Goal: Task Accomplishment & Management: Complete application form

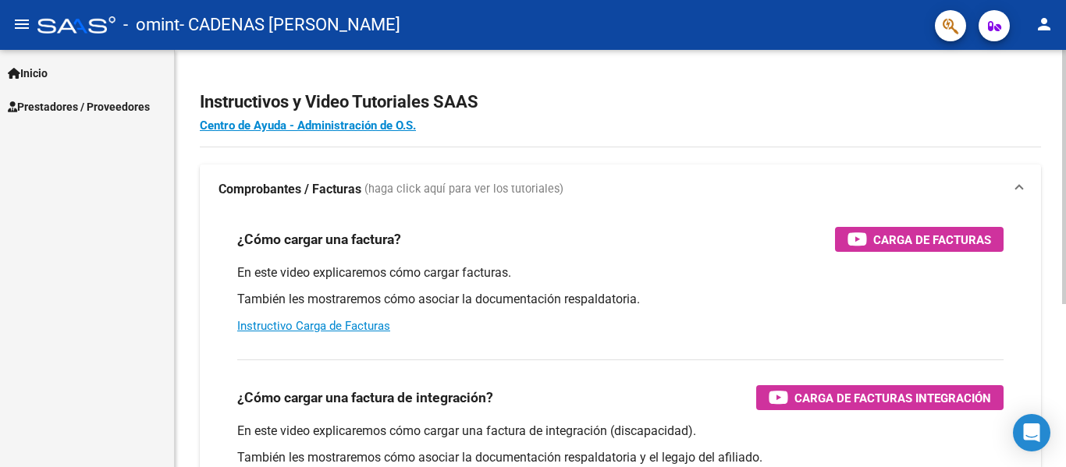
drag, startPoint x: 0, startPoint y: 0, endPoint x: 446, endPoint y: 243, distance: 508.1
click at [446, 243] on div "¿Cómo cargar una factura? Carga de Facturas" at bounding box center [620, 239] width 766 height 25
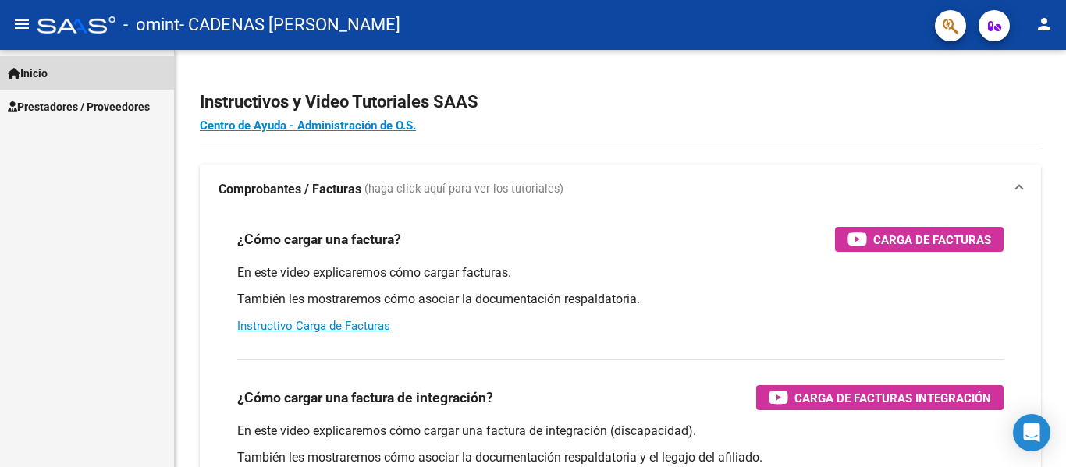
click at [69, 73] on link "Inicio" at bounding box center [87, 73] width 174 height 34
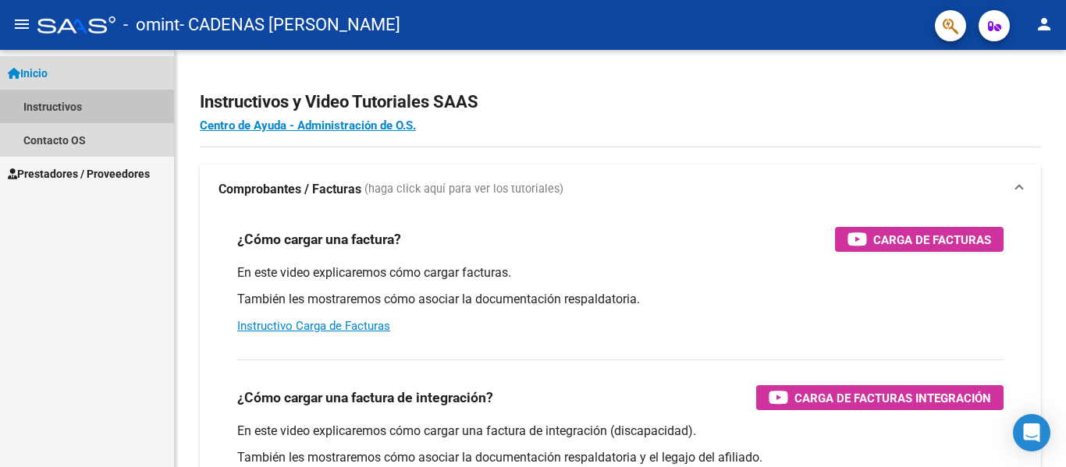
click at [78, 121] on link "Instructivos" at bounding box center [87, 107] width 174 height 34
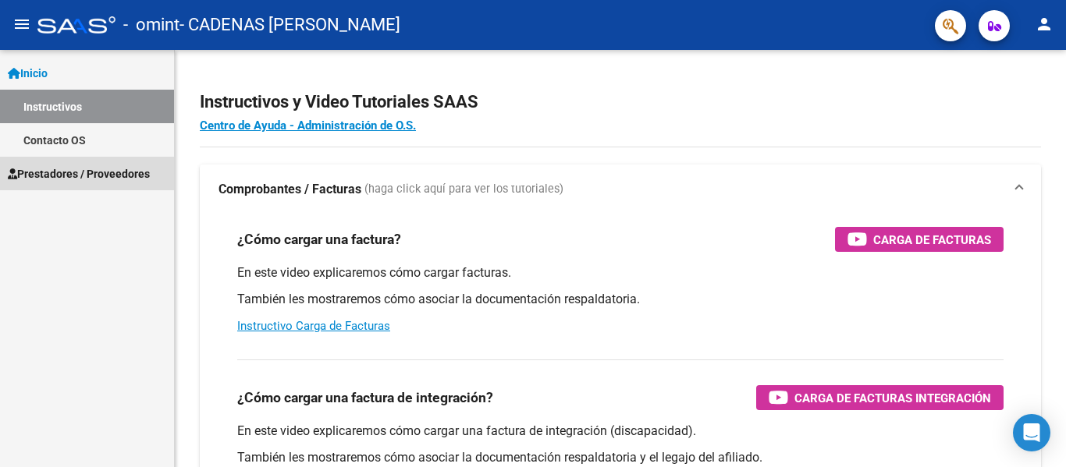
click at [124, 176] on span "Prestadores / Proveedores" at bounding box center [79, 173] width 142 height 17
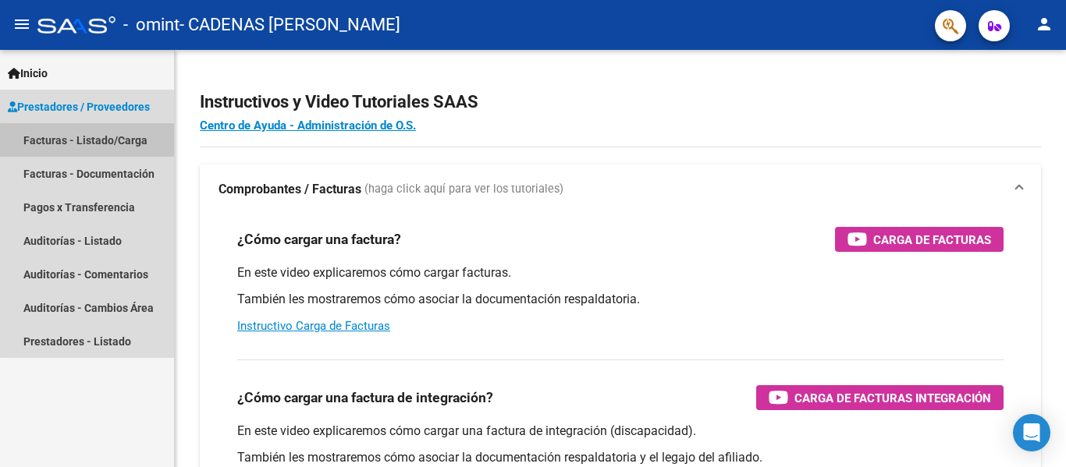
click at [133, 144] on link "Facturas - Listado/Carga" at bounding box center [87, 140] width 174 height 34
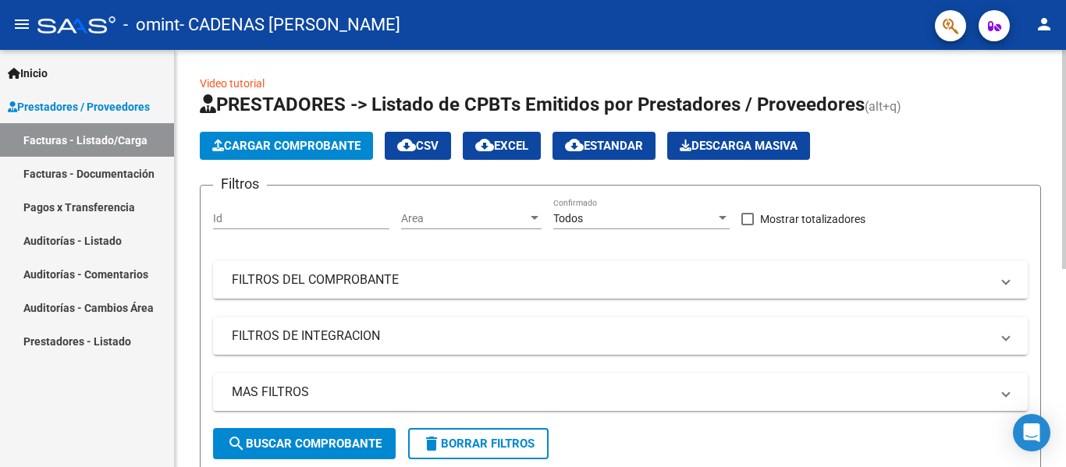
click at [434, 279] on mat-panel-title "FILTROS DEL COMPROBANTE" at bounding box center [611, 280] width 759 height 17
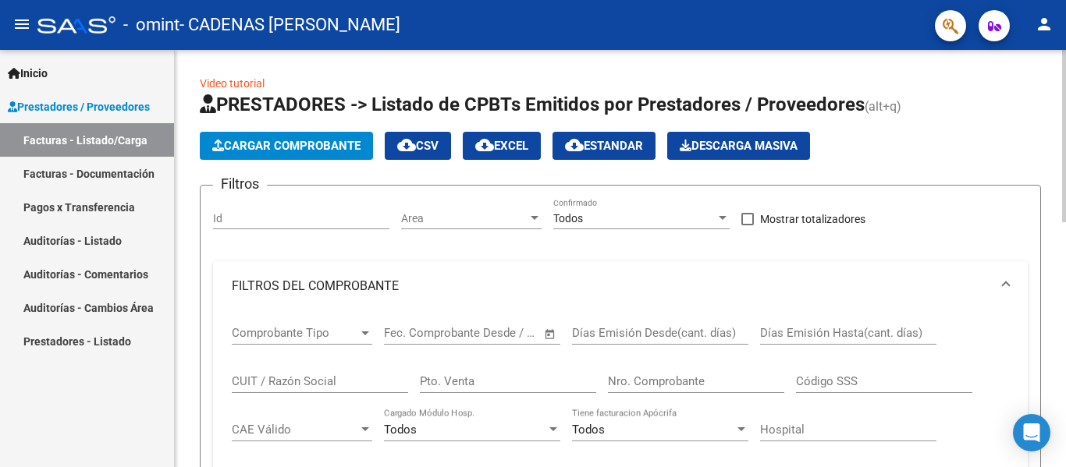
click at [874, 150] on div "Cargar Comprobante cloud_download CSV cloud_download EXCEL cloud_download Estan…" at bounding box center [620, 146] width 841 height 28
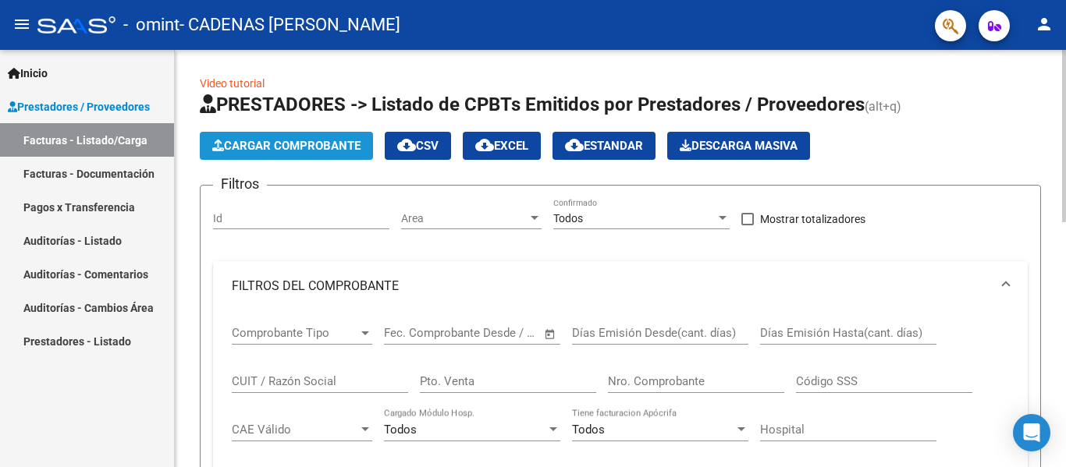
click at [270, 147] on span "Cargar Comprobante" at bounding box center [286, 146] width 148 height 14
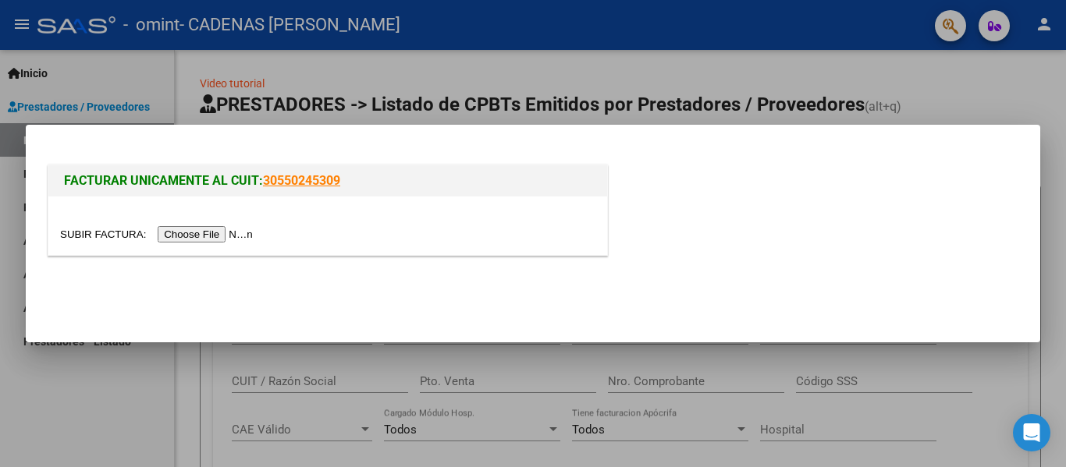
click at [212, 236] on input "file" at bounding box center [158, 234] width 197 height 16
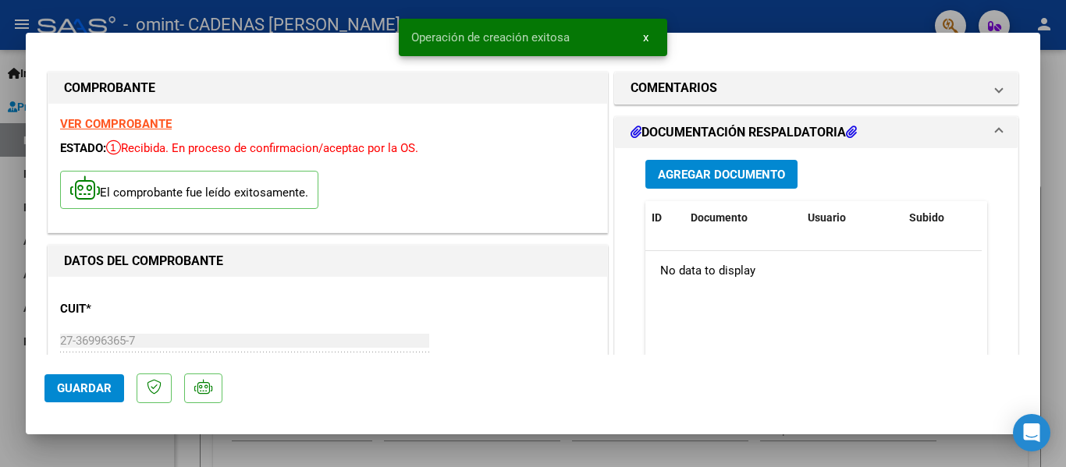
click at [560, 296] on div "CUIT * 27-36996365-7 Ingresar CUIT ANALISIS PRESTADOR CADENAS [PERSON_NAME] ARC…" at bounding box center [327, 357] width 535 height 137
click at [570, 155] on div "ESTADO: Recibida. En proceso de confirmacion/aceptac por la OS." at bounding box center [327, 149] width 535 height 18
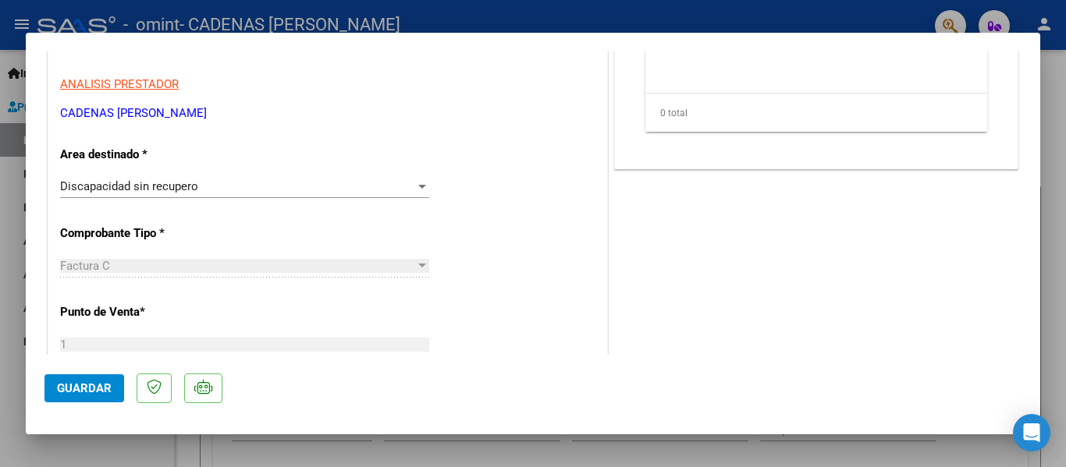
scroll to position [311, 0]
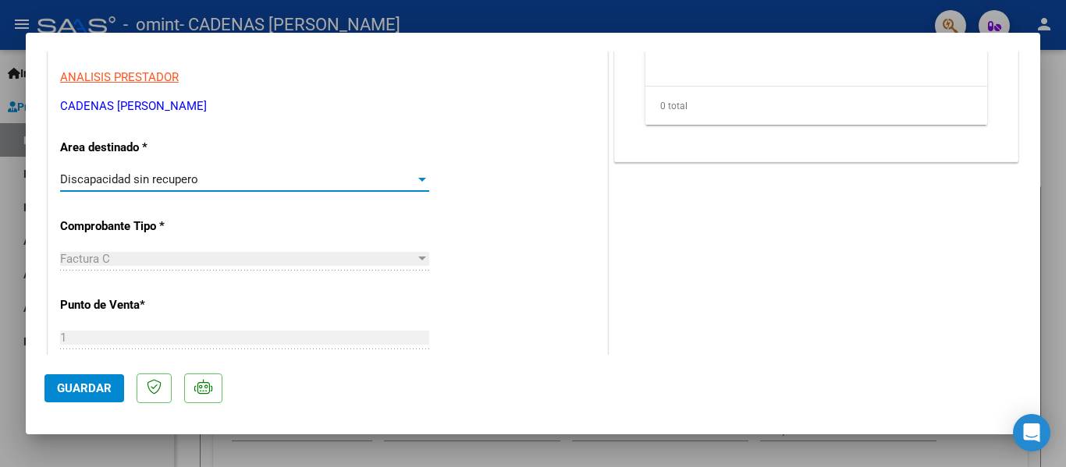
click at [403, 176] on div "Discapacidad sin recupero" at bounding box center [237, 179] width 355 height 14
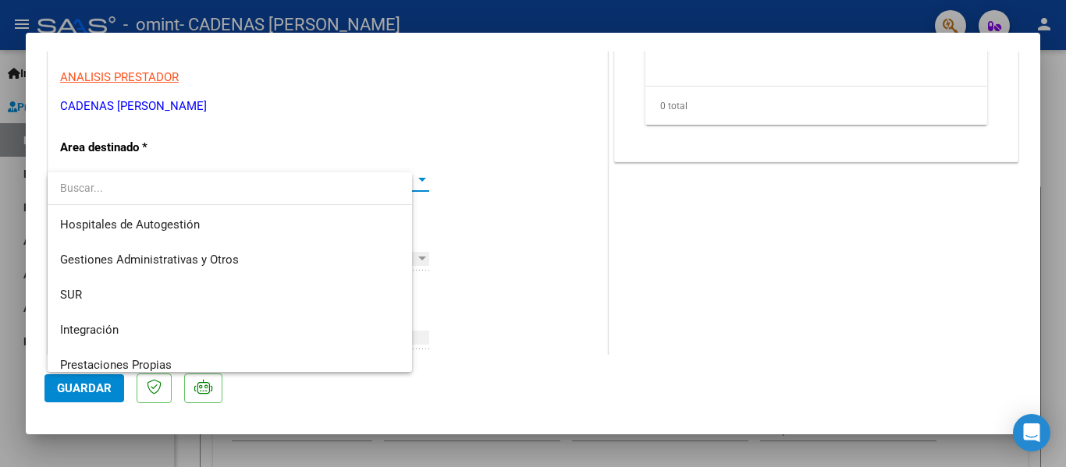
scroll to position [116, 0]
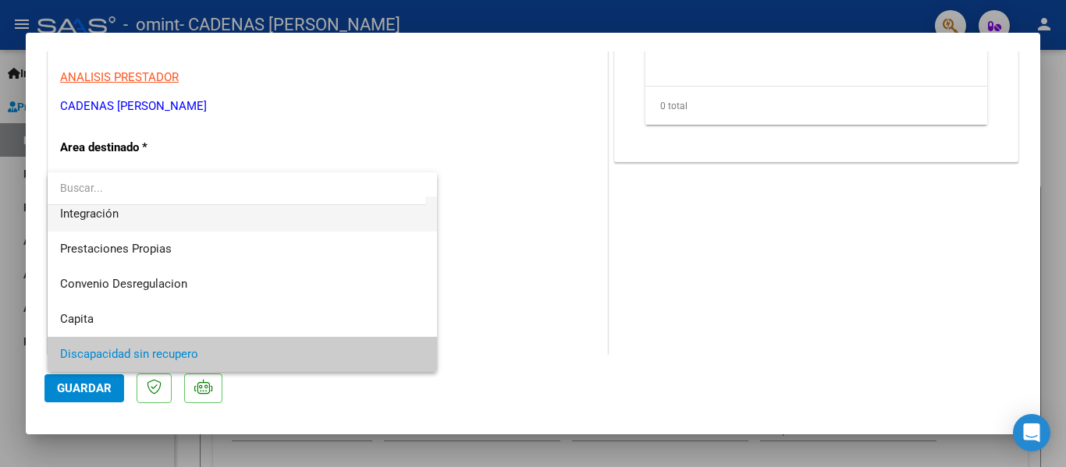
click at [325, 218] on span "Integración" at bounding box center [242, 214] width 364 height 35
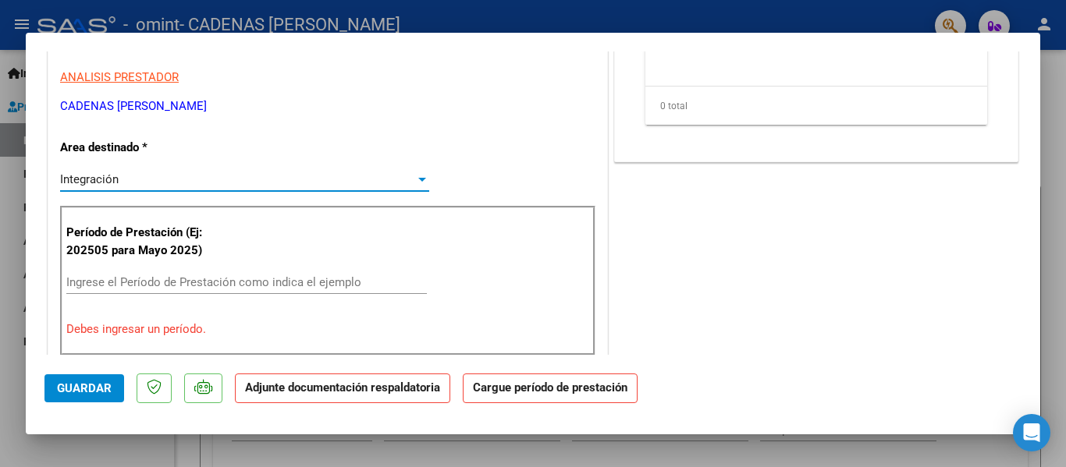
scroll to position [105, 0]
click at [670, 279] on div "COMENTARIOS Comentarios del Prestador / Gerenciador: DOCUMENTACIÓN RESPALDATORI…" at bounding box center [816, 448] width 411 height 1380
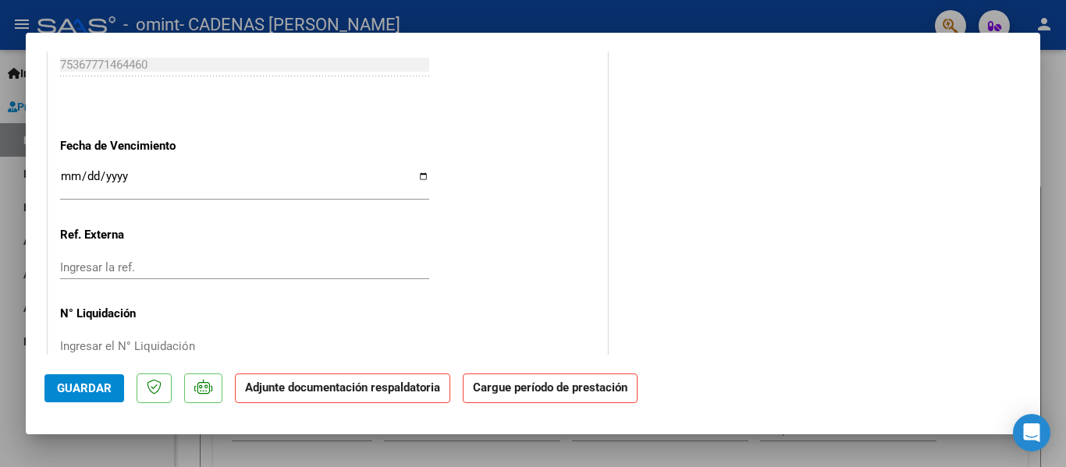
scroll to position [1093, 0]
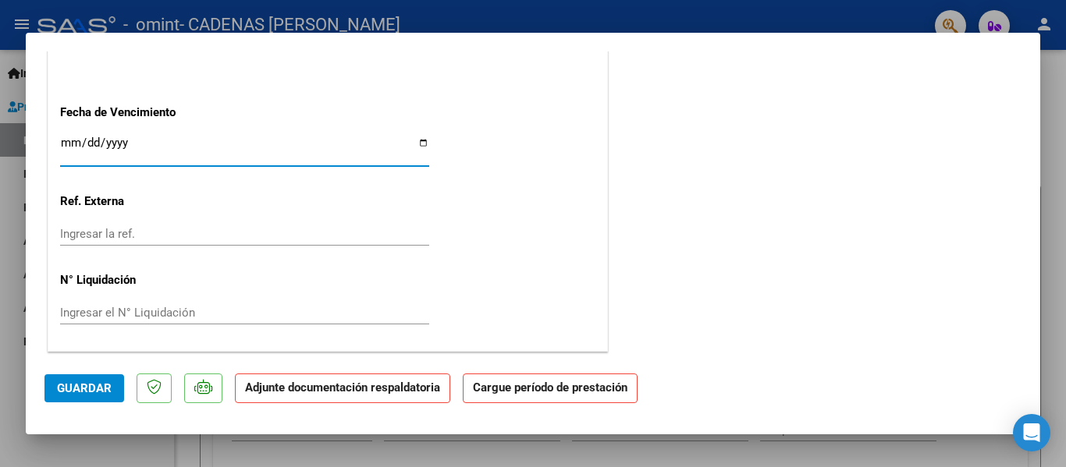
click at [416, 143] on input "Ingresar la fecha" at bounding box center [244, 149] width 369 height 25
type input "[DATE]"
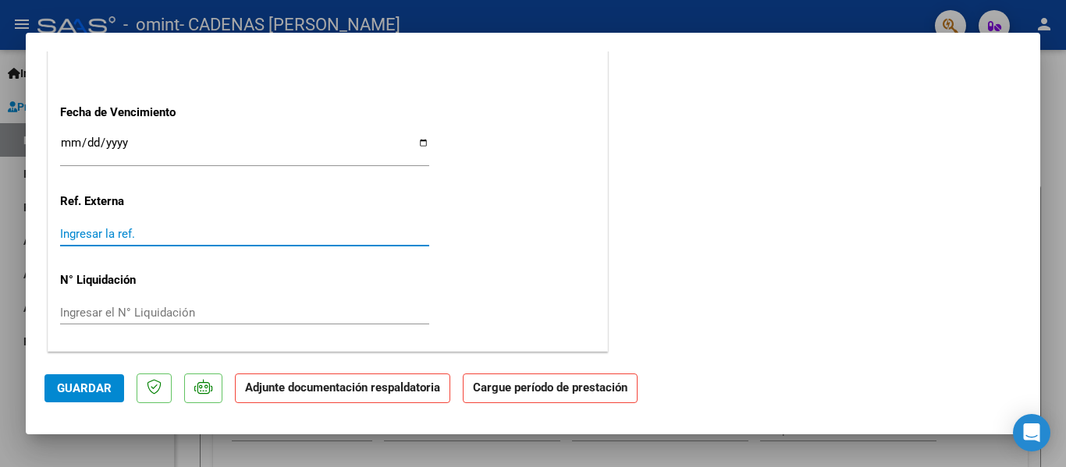
click at [318, 235] on input "Ingresar la ref." at bounding box center [244, 234] width 369 height 14
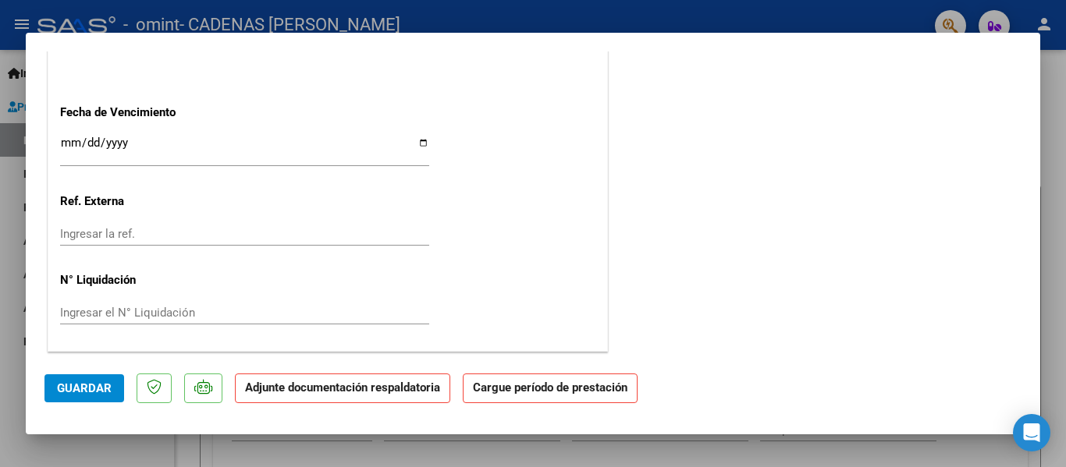
click at [410, 389] on strong "Adjunte documentación respaldatoria" at bounding box center [342, 388] width 195 height 14
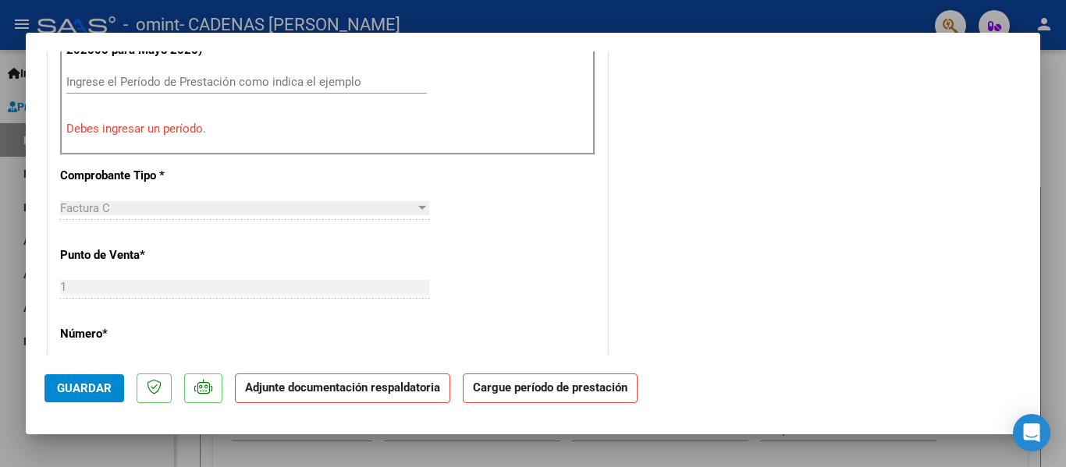
scroll to position [393, 0]
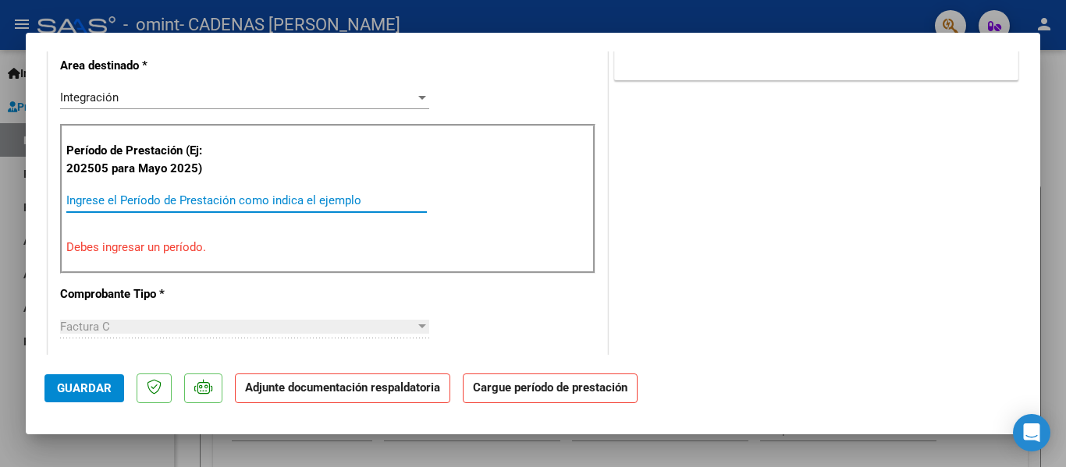
click at [227, 197] on input "Ingrese el Período de Prestación como indica el ejemplo" at bounding box center [246, 201] width 361 height 14
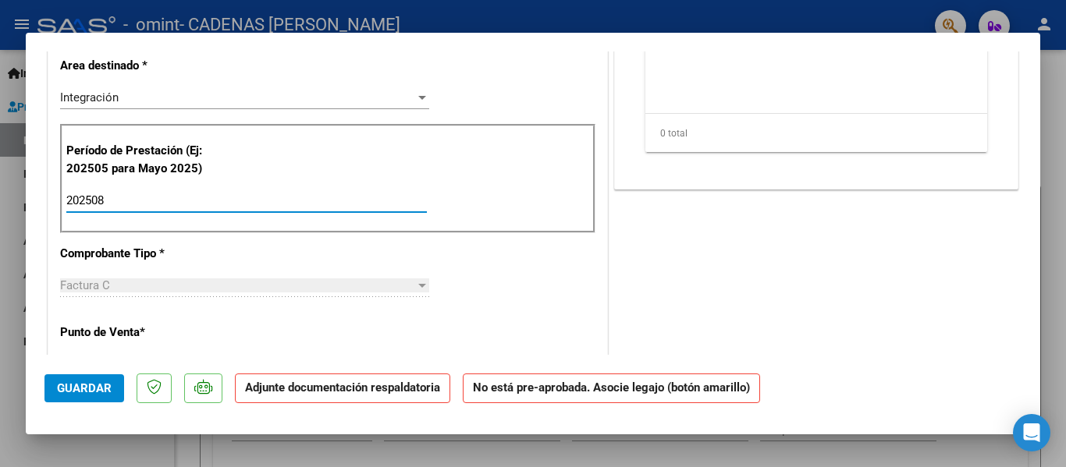
type input "202508"
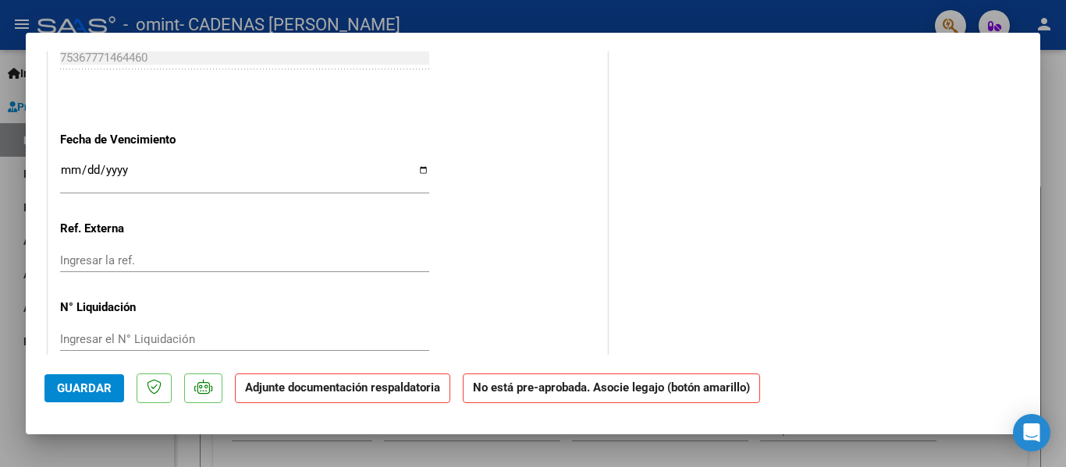
scroll to position [1052, 0]
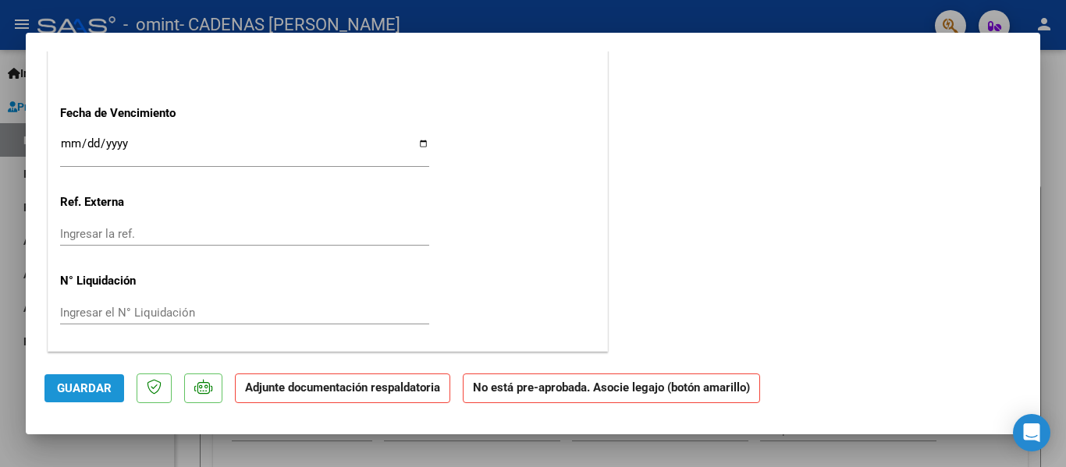
click at [89, 392] on span "Guardar" at bounding box center [84, 389] width 55 height 14
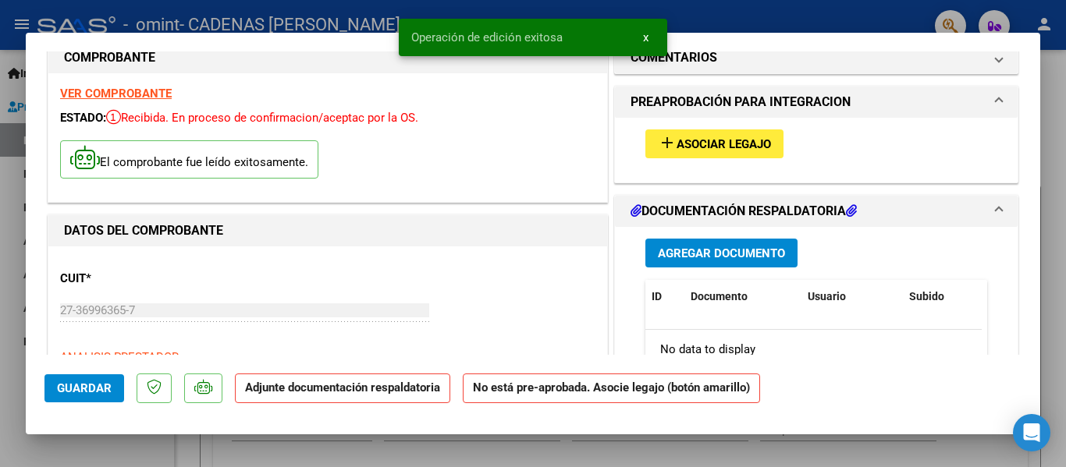
scroll to position [0, 0]
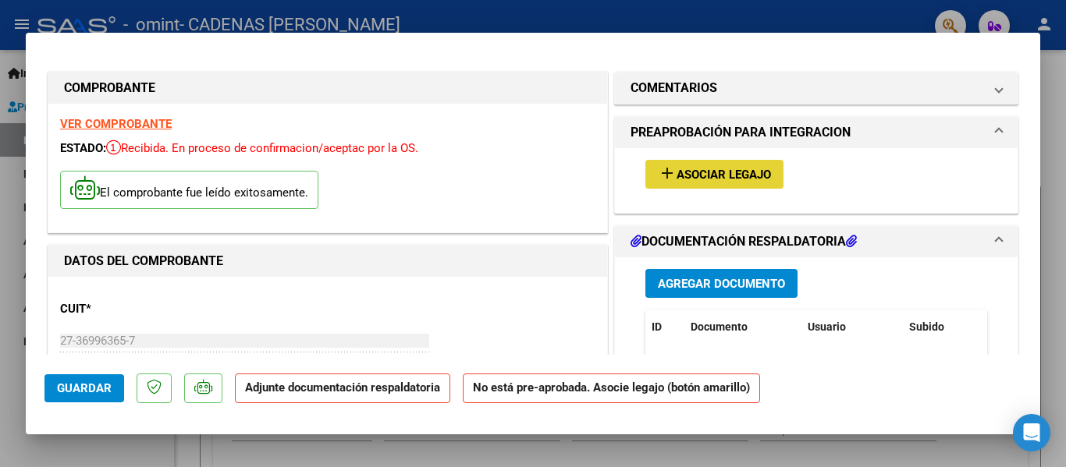
click at [735, 173] on span "Asociar Legajo" at bounding box center [724, 175] width 94 height 14
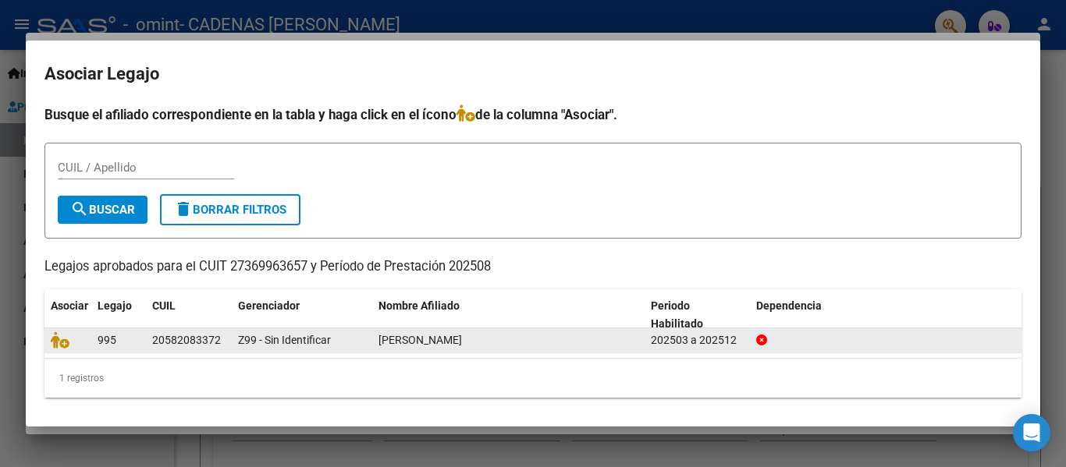
click at [377, 343] on datatable-body-cell "[PERSON_NAME]" at bounding box center [508, 341] width 272 height 24
click at [60, 339] on icon at bounding box center [60, 340] width 19 height 17
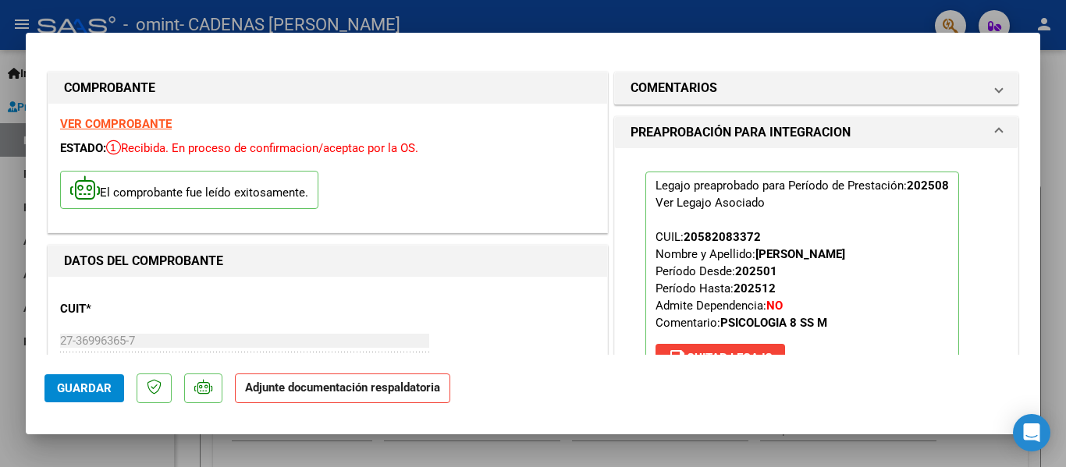
click at [830, 292] on p "Legajo preaprobado para Período de Prestación: 202508 Ver Legajo Asociado CUIL:…" at bounding box center [802, 276] width 314 height 208
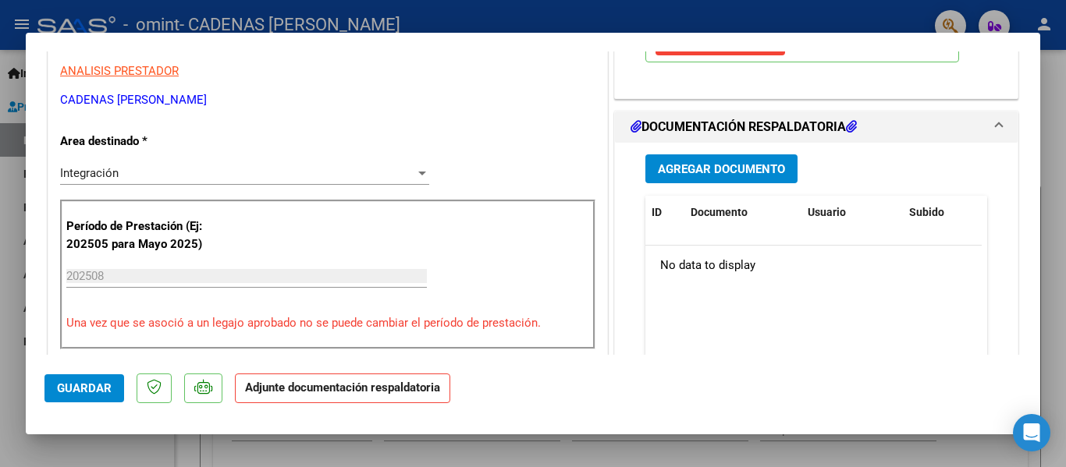
scroll to position [218, 0]
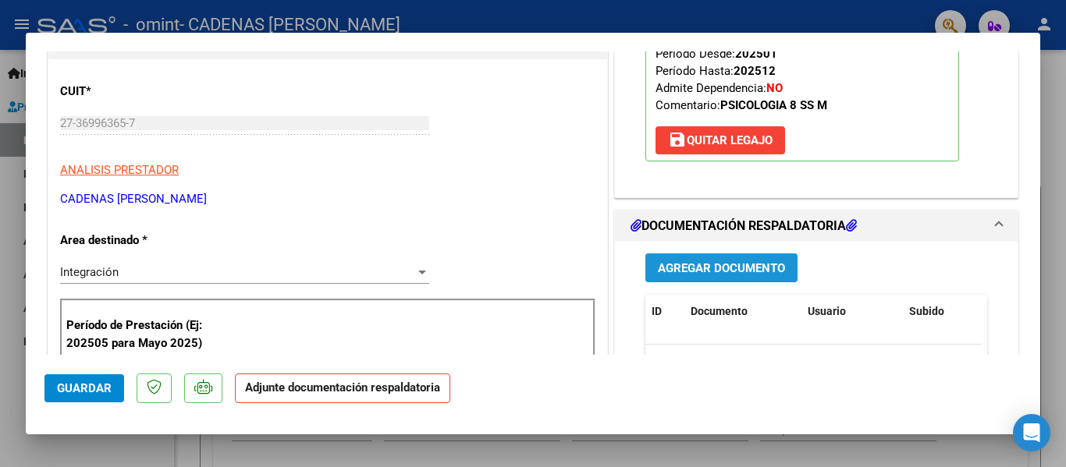
click at [724, 265] on span "Agregar Documento" at bounding box center [721, 268] width 127 height 14
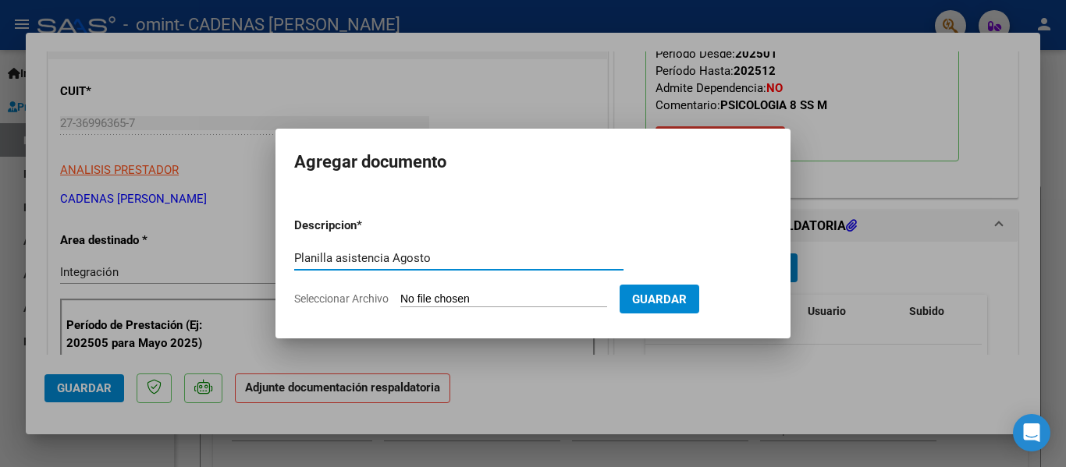
type input "Planilla asistencia Agosto"
click at [531, 304] on input "Seleccionar Archivo" at bounding box center [503, 300] width 207 height 15
type input "C:\fakepath\Asistencia a tratamiento [PERSON_NAME][DATE].pdf"
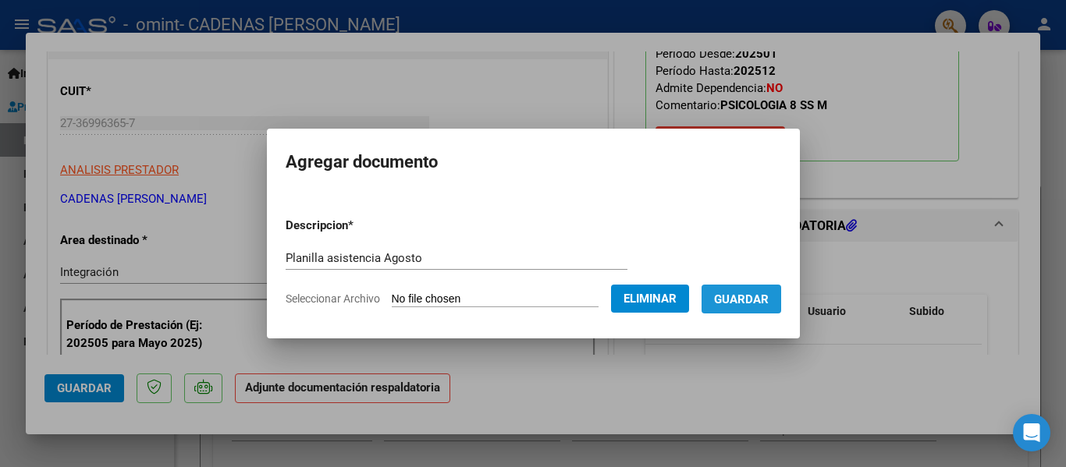
click at [765, 296] on span "Guardar" at bounding box center [741, 300] width 55 height 14
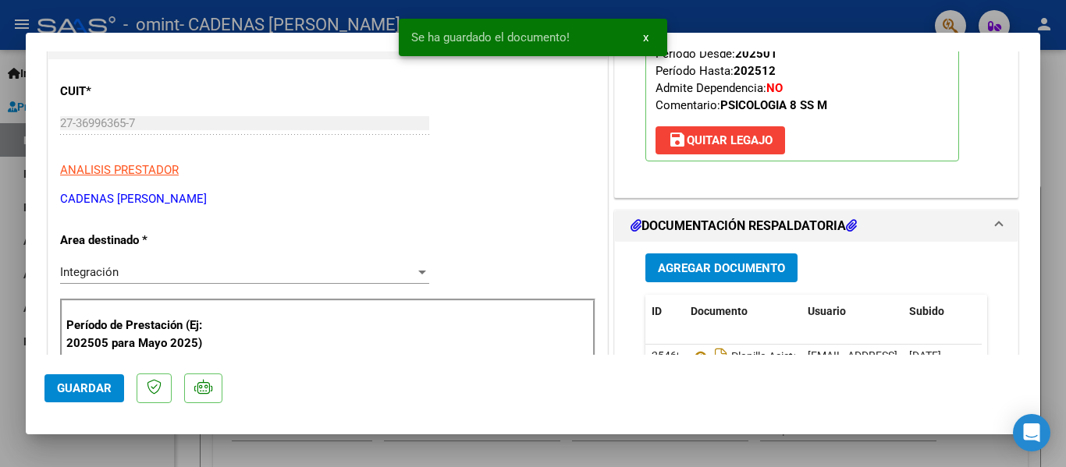
click at [923, 145] on p "Legajo preaprobado para Período de Prestación: 202508 Ver Legajo Asociado CUIL:…" at bounding box center [802, 58] width 314 height 208
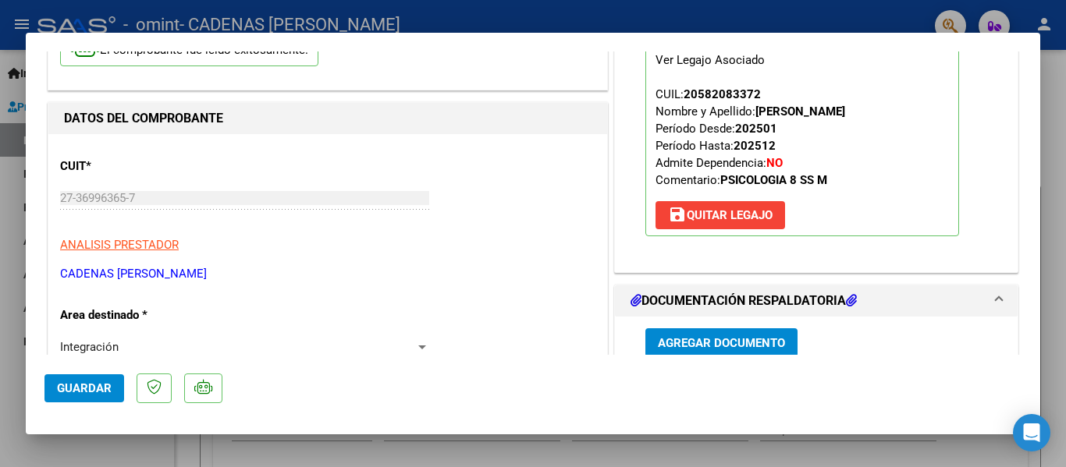
scroll to position [0, 0]
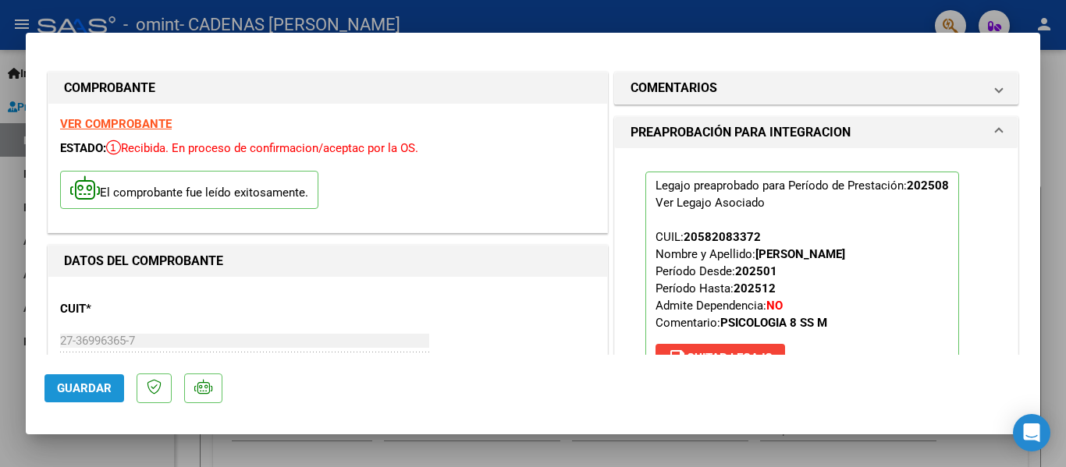
click at [92, 384] on span "Guardar" at bounding box center [84, 389] width 55 height 14
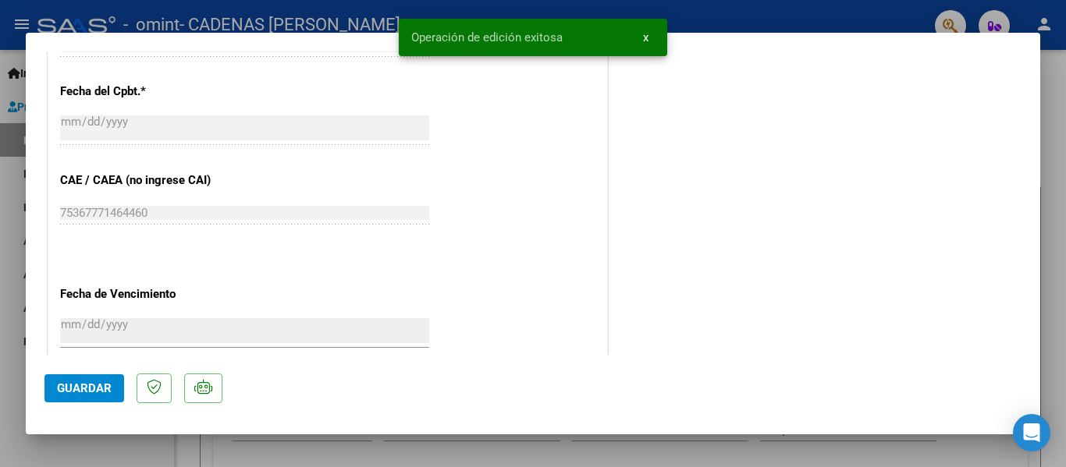
scroll to position [1093, 0]
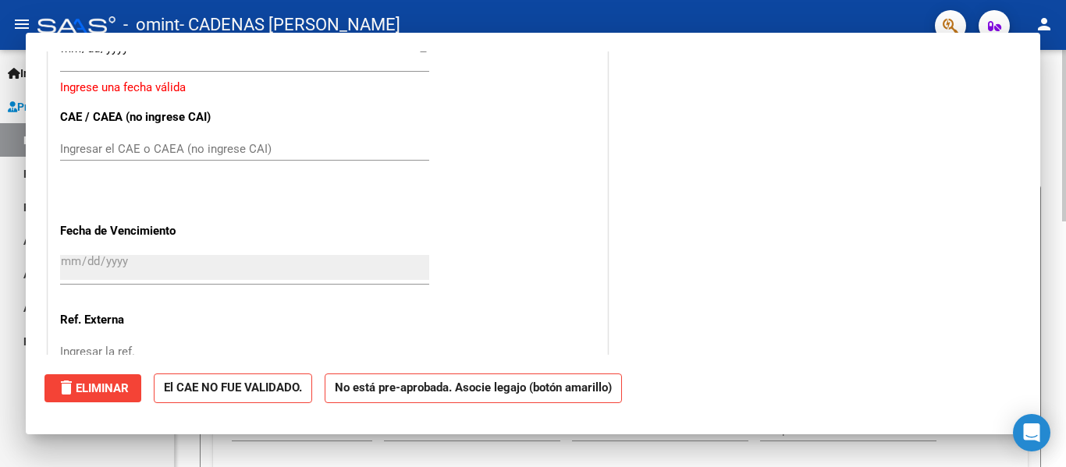
scroll to position [0, 0]
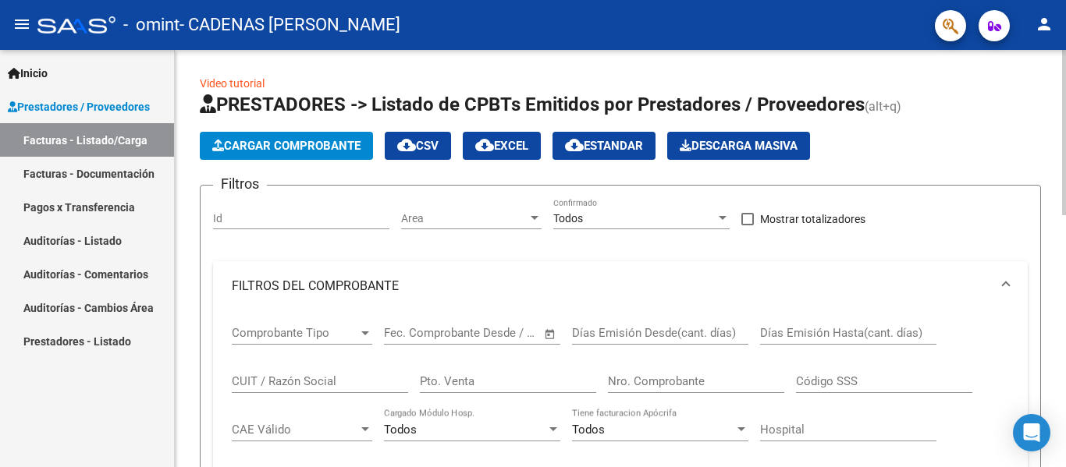
click at [915, 140] on div "Cargar Comprobante cloud_download CSV cloud_download EXCEL cloud_download Estan…" at bounding box center [620, 146] width 841 height 28
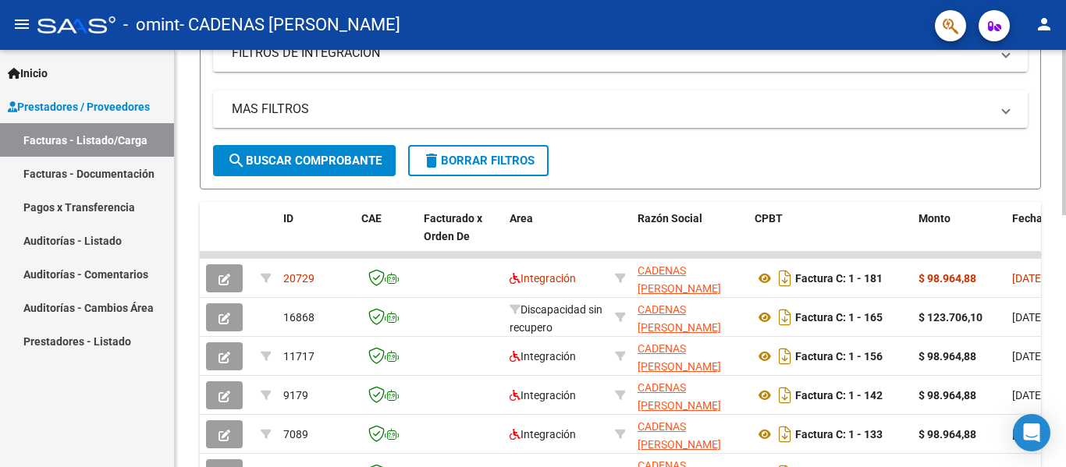
scroll to position [531, 0]
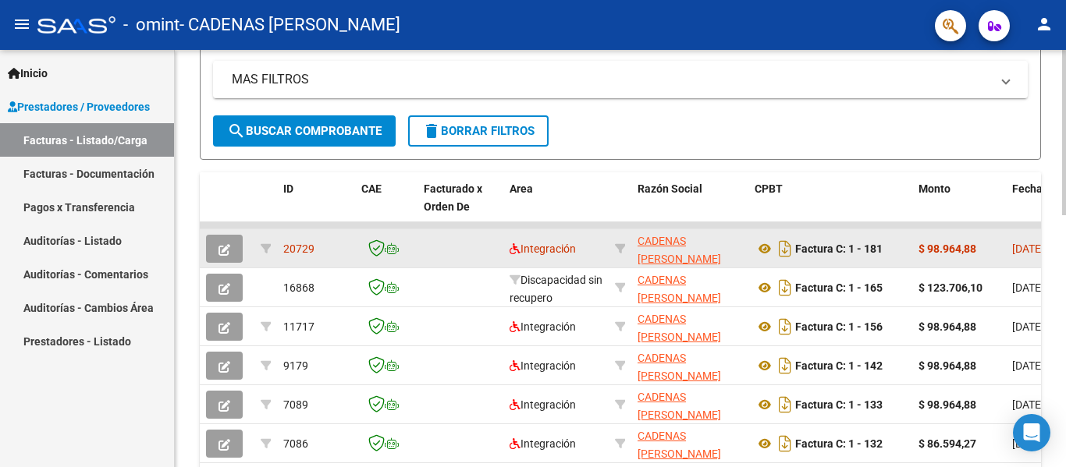
click at [894, 248] on div "Factura C: 1 - 181" at bounding box center [830, 248] width 151 height 25
